Goal: Task Accomplishment & Management: Manage account settings

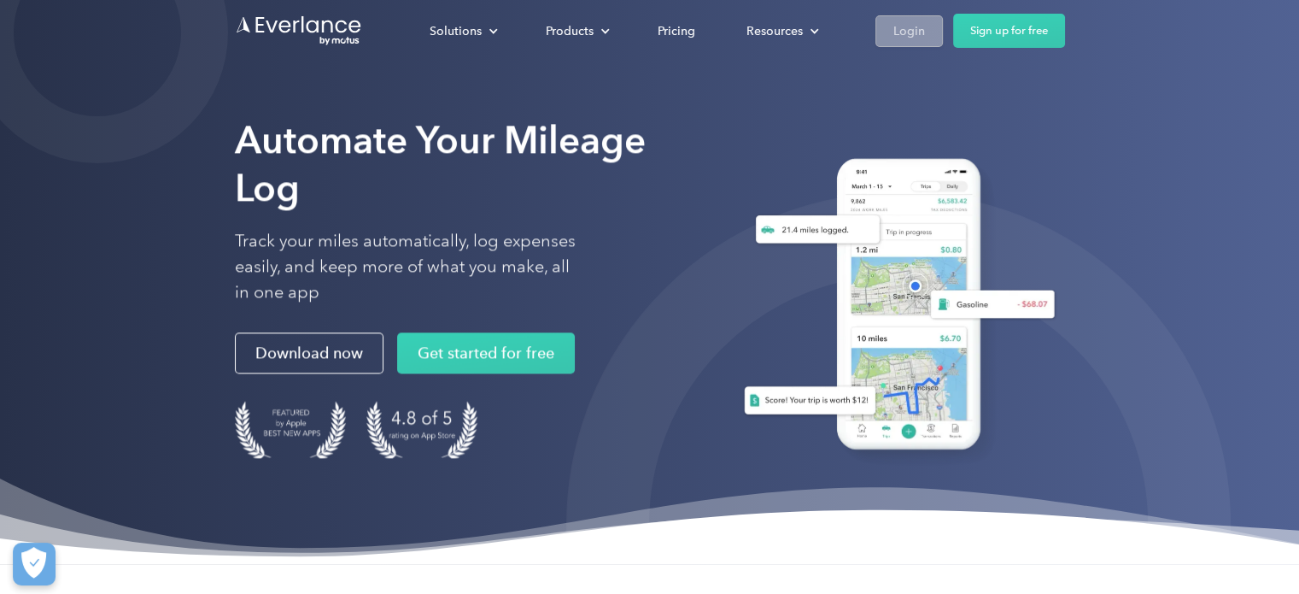
click at [912, 38] on div "Login" at bounding box center [909, 30] width 32 height 21
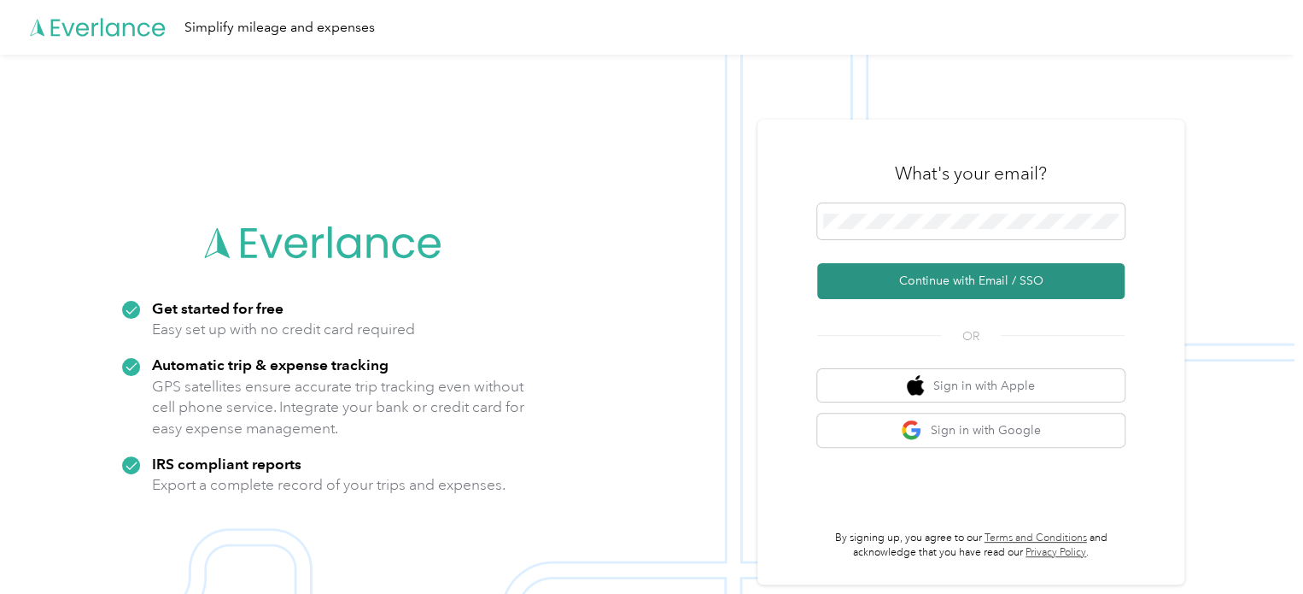
click at [991, 280] on button "Continue with Email / SSO" at bounding box center [970, 281] width 307 height 36
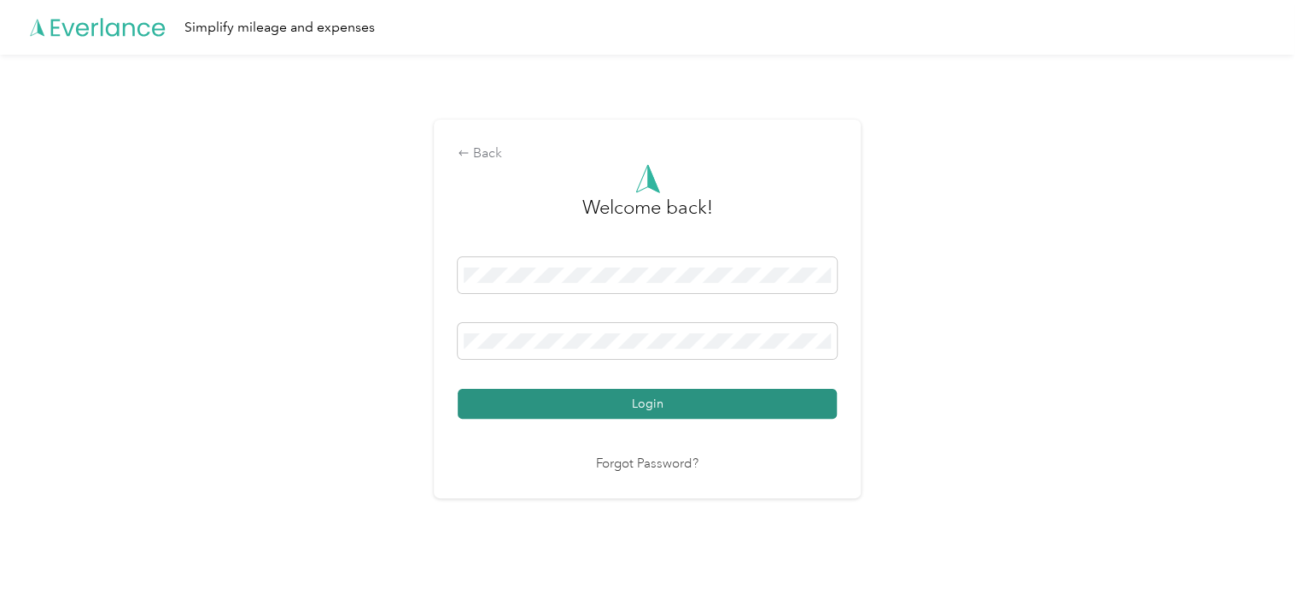
click at [662, 409] on button "Login" at bounding box center [647, 404] width 379 height 30
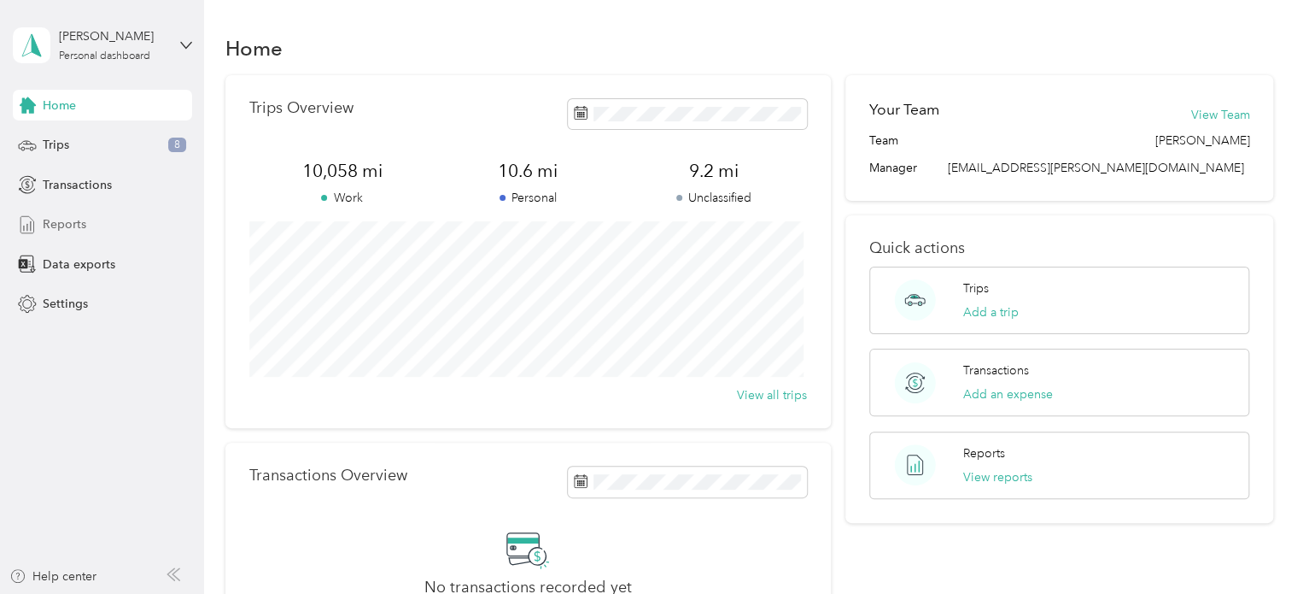
click at [56, 224] on span "Reports" at bounding box center [65, 224] width 44 height 18
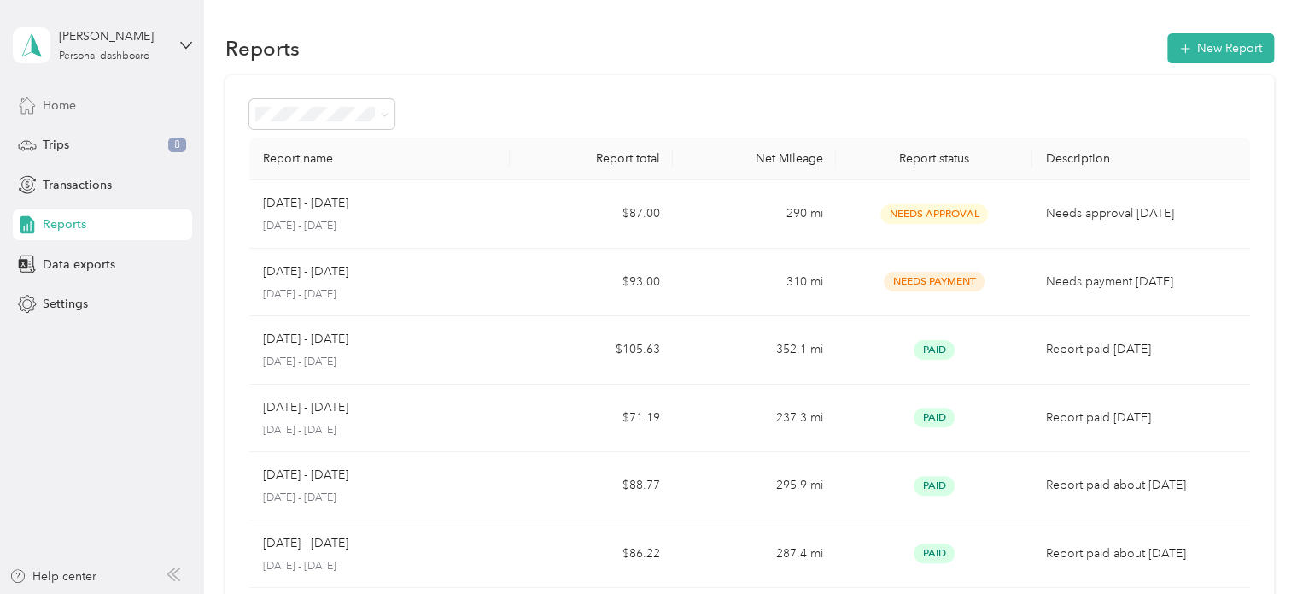
click at [64, 97] on span "Home" at bounding box center [59, 106] width 33 height 18
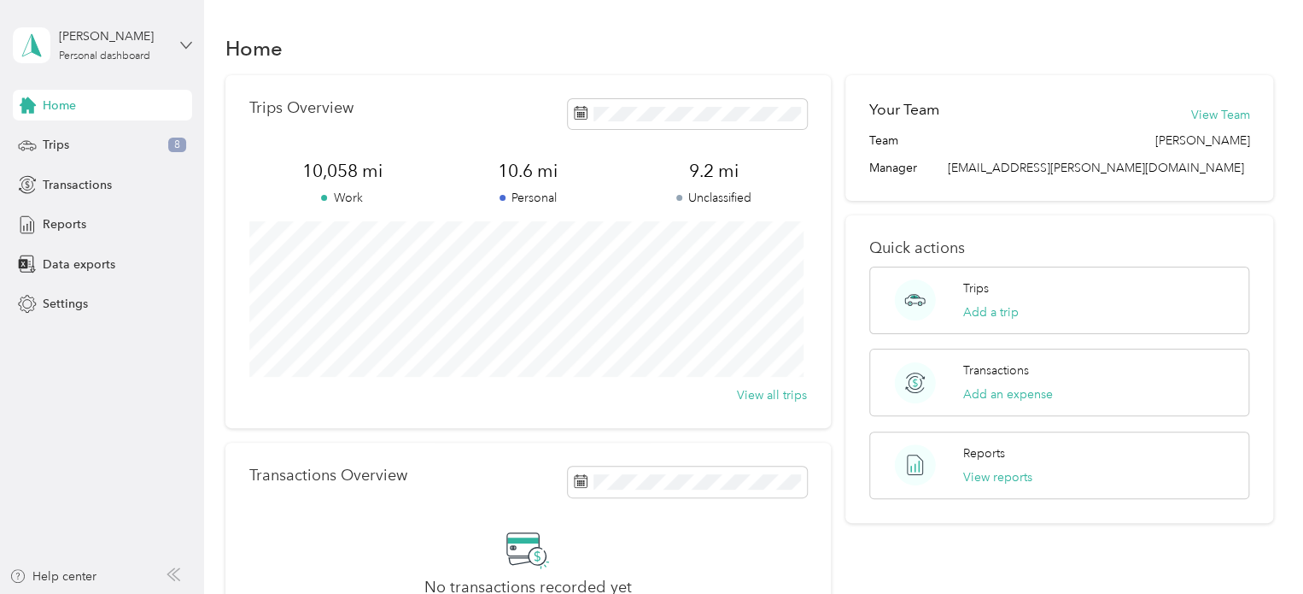
click at [180, 39] on icon at bounding box center [186, 45] width 12 height 12
click at [76, 136] on div "Log out" at bounding box center [60, 141] width 66 height 18
